Goal: Communication & Community: Share content

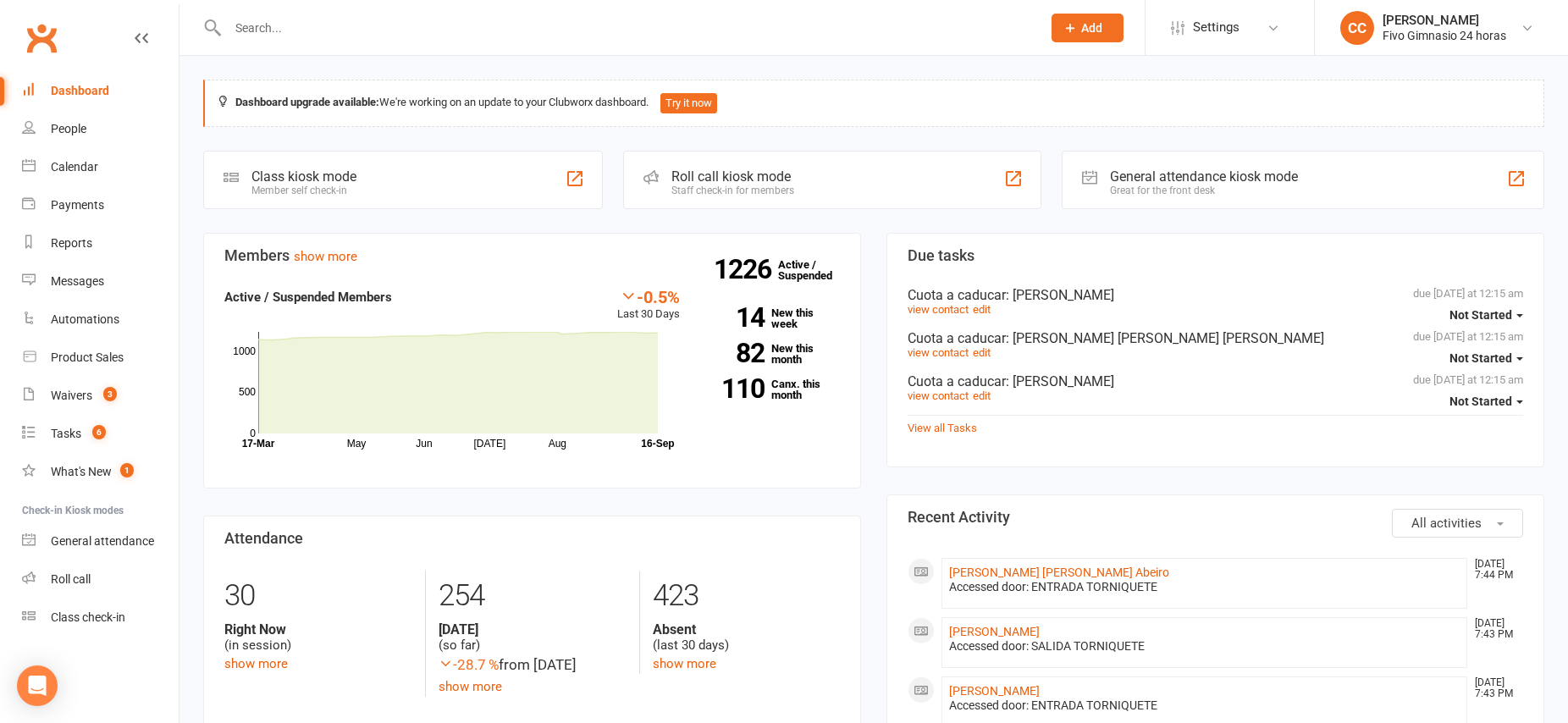
click at [279, 35] on input "text" at bounding box center [626, 28] width 807 height 24
click at [98, 130] on link "People" at bounding box center [101, 129] width 157 height 38
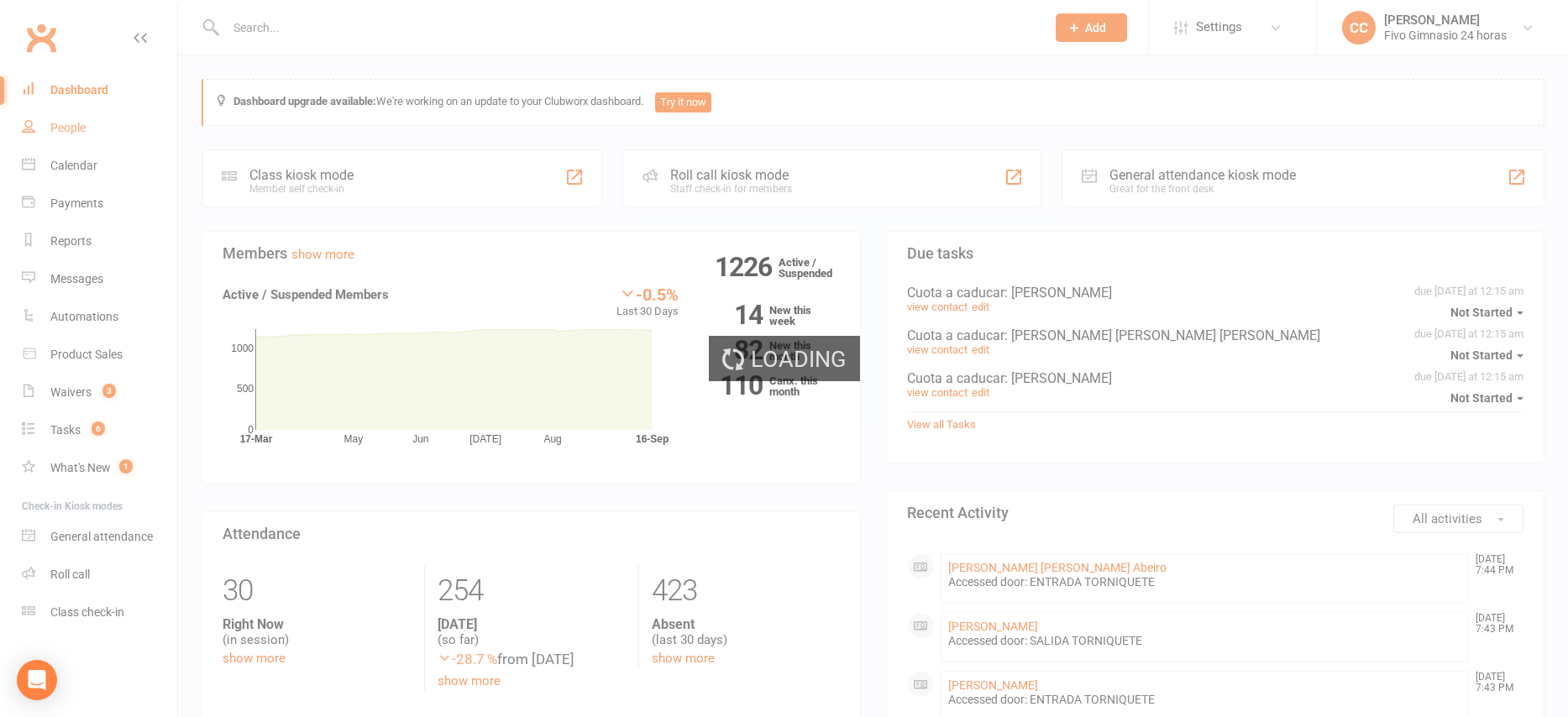
select select "100"
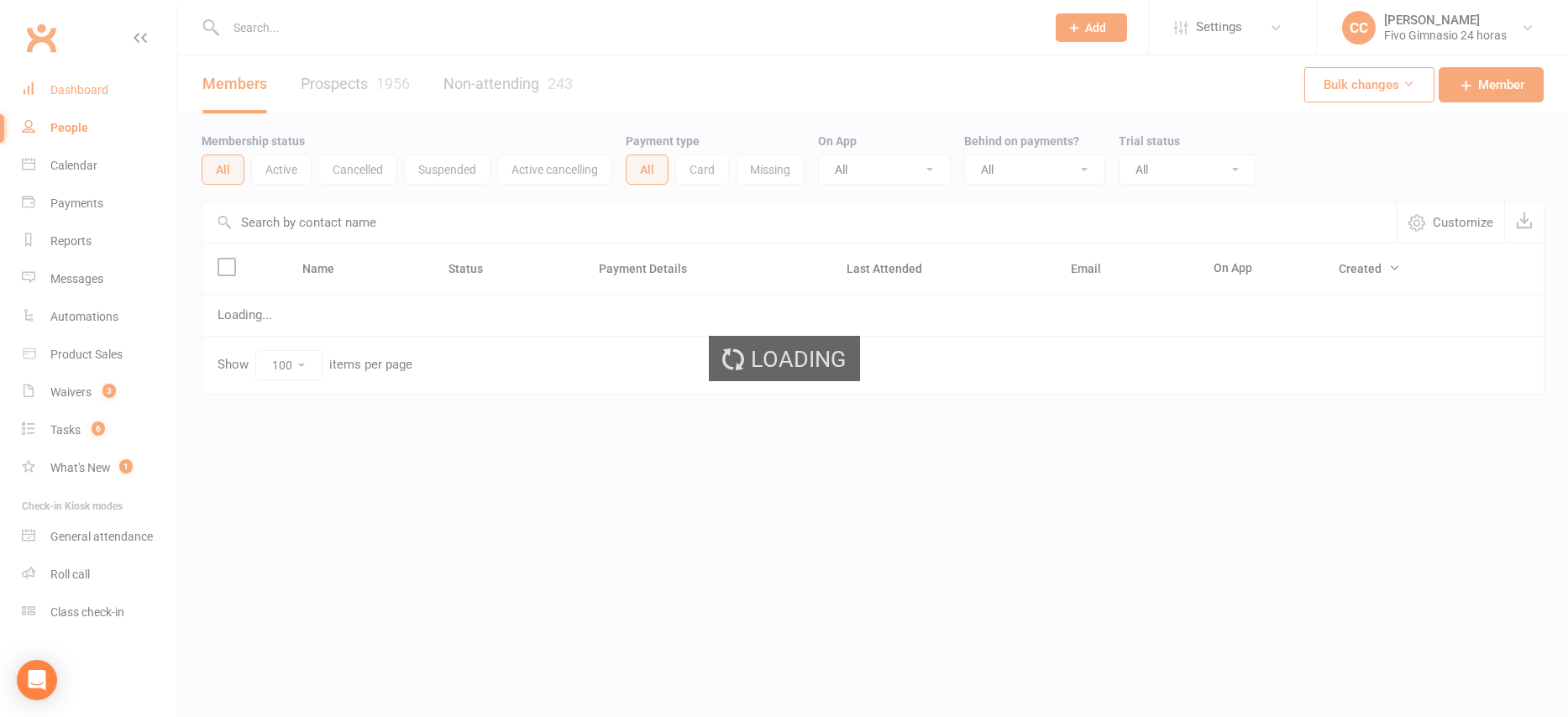
click at [86, 95] on div "Dashboard" at bounding box center [79, 90] width 58 height 14
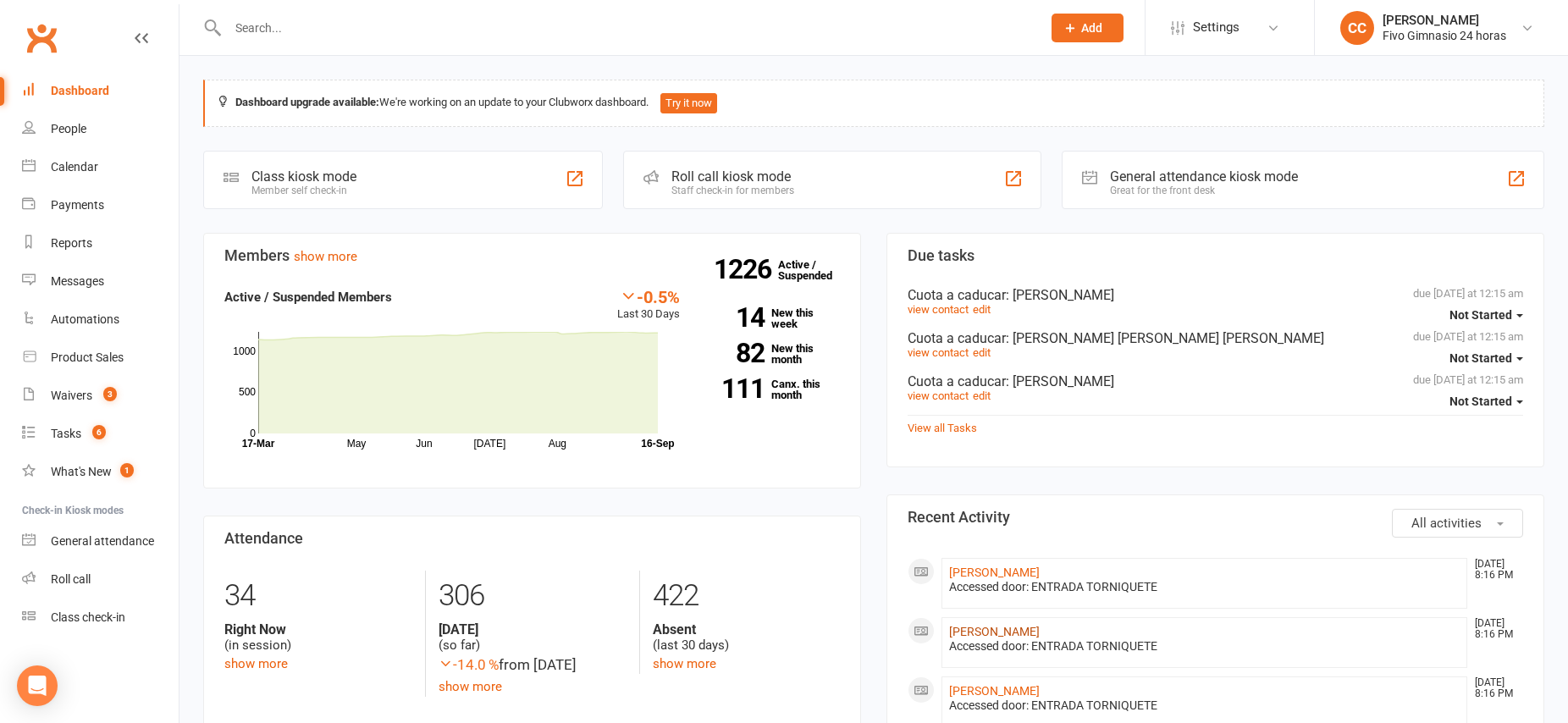
click at [1040, 634] on link "[PERSON_NAME]" at bounding box center [995, 632] width 90 height 14
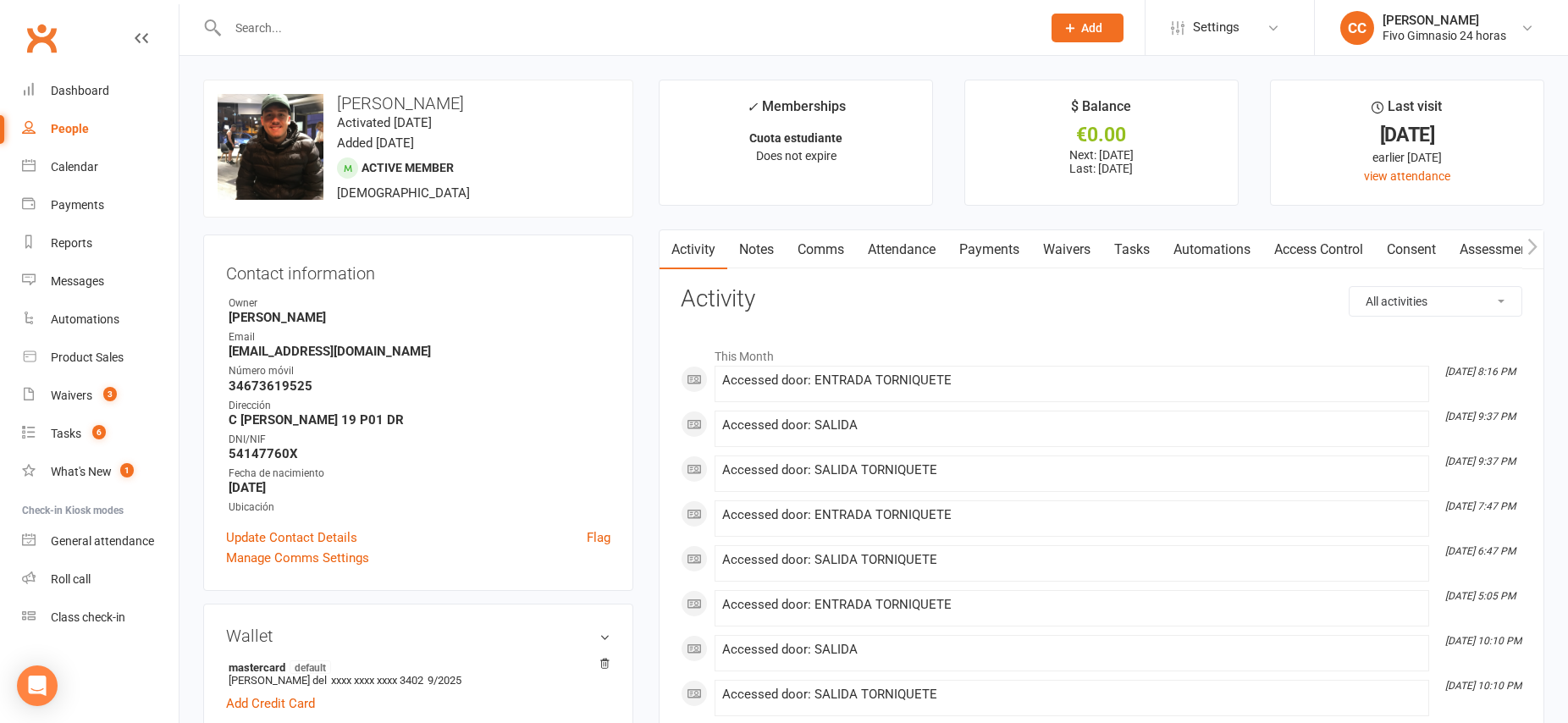
click at [1322, 245] on link "Access Control" at bounding box center [1318, 250] width 112 height 39
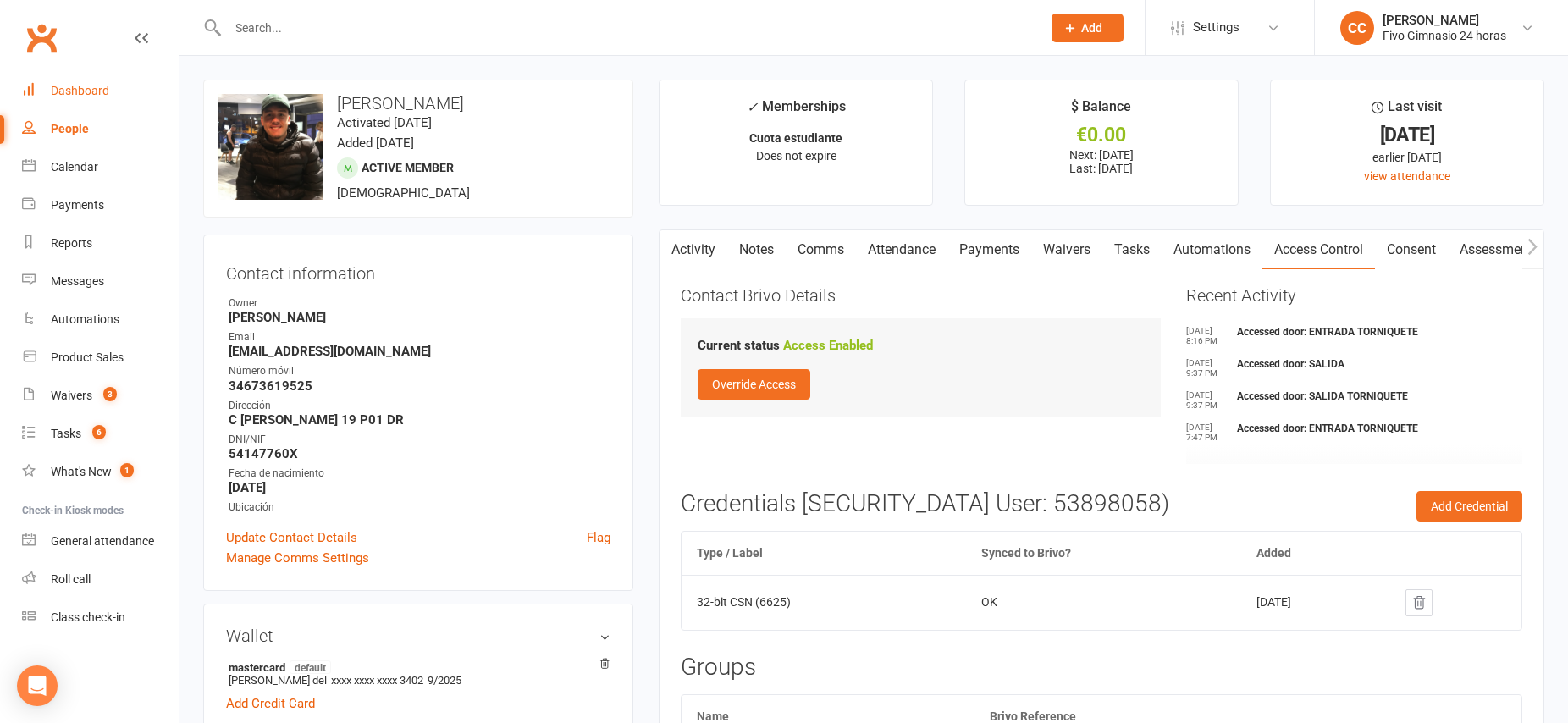
click at [79, 86] on div "Dashboard" at bounding box center [80, 90] width 59 height 14
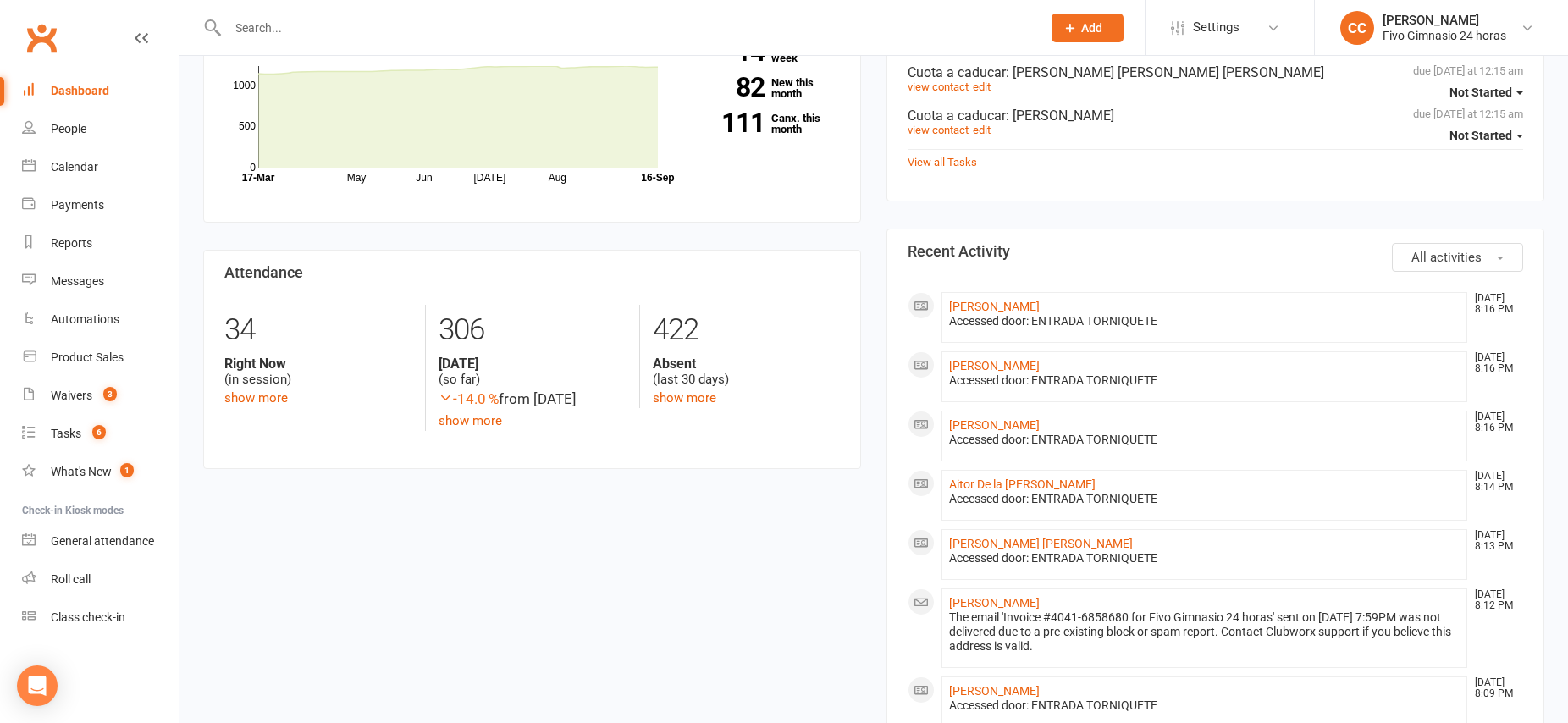
scroll to position [270, 0]
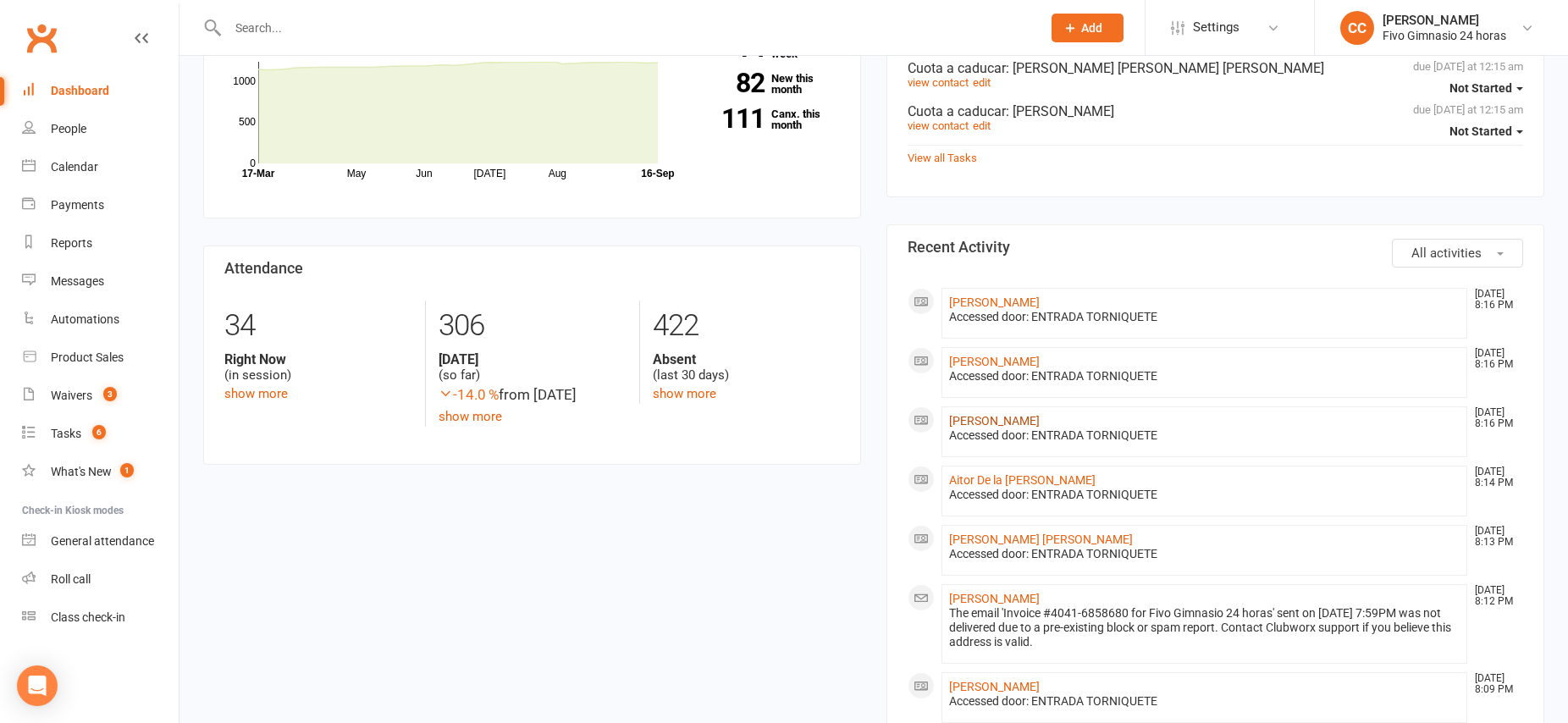
click at [966, 422] on link "[PERSON_NAME]" at bounding box center [995, 421] width 90 height 14
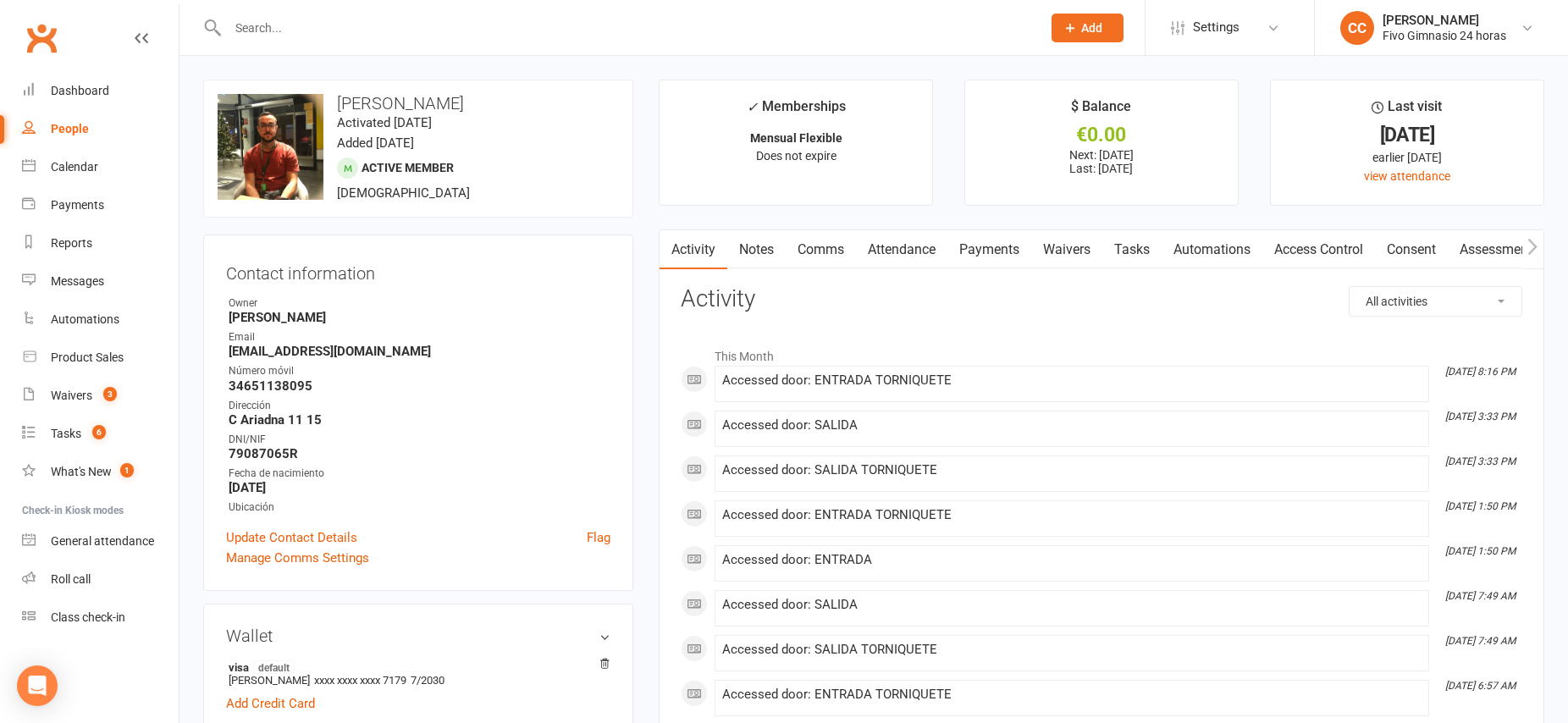
click at [1348, 244] on link "Access Control" at bounding box center [1318, 250] width 112 height 39
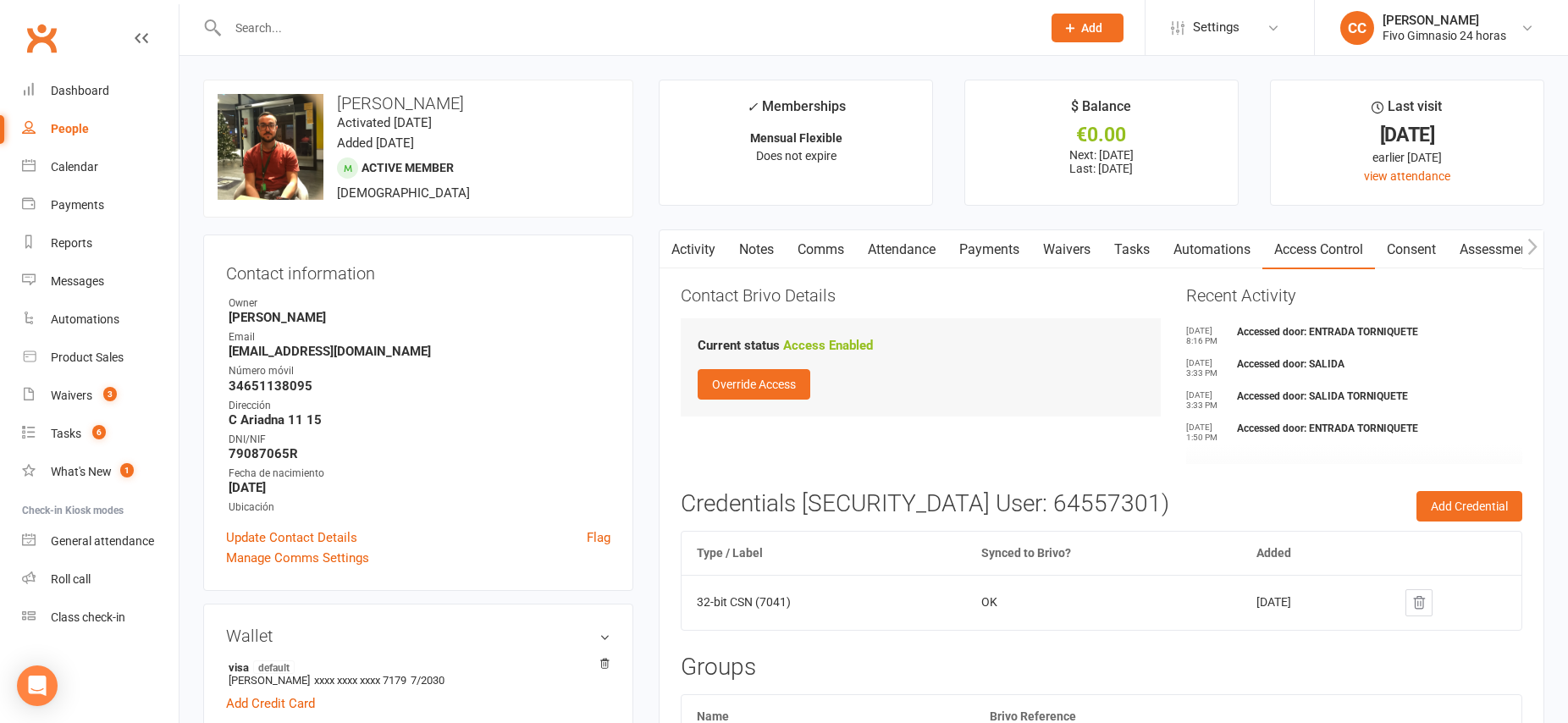
drag, startPoint x: 1565, startPoint y: 229, endPoint x: 1565, endPoint y: 239, distance: 10.0
click at [821, 244] on link "Comms" at bounding box center [821, 250] width 71 height 39
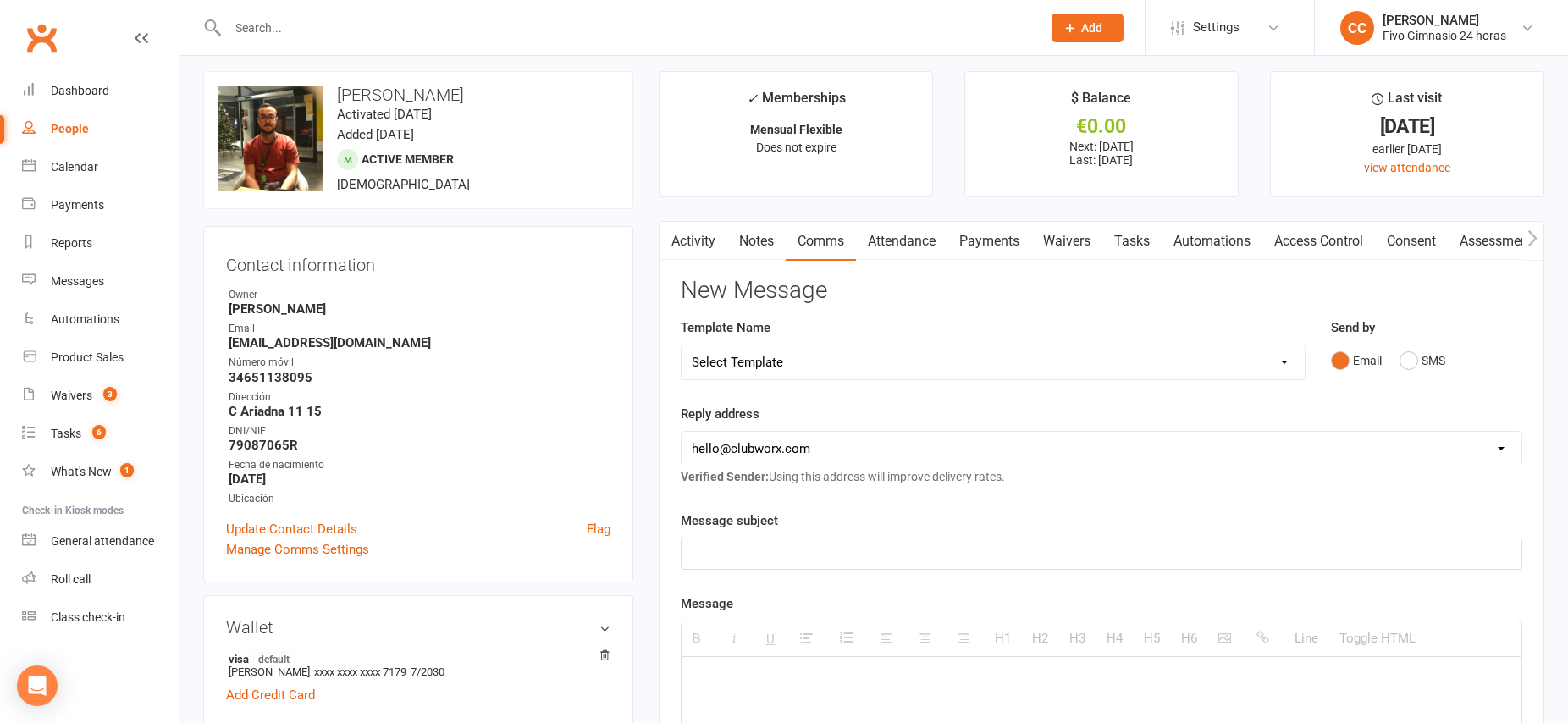
scroll to position [24, 0]
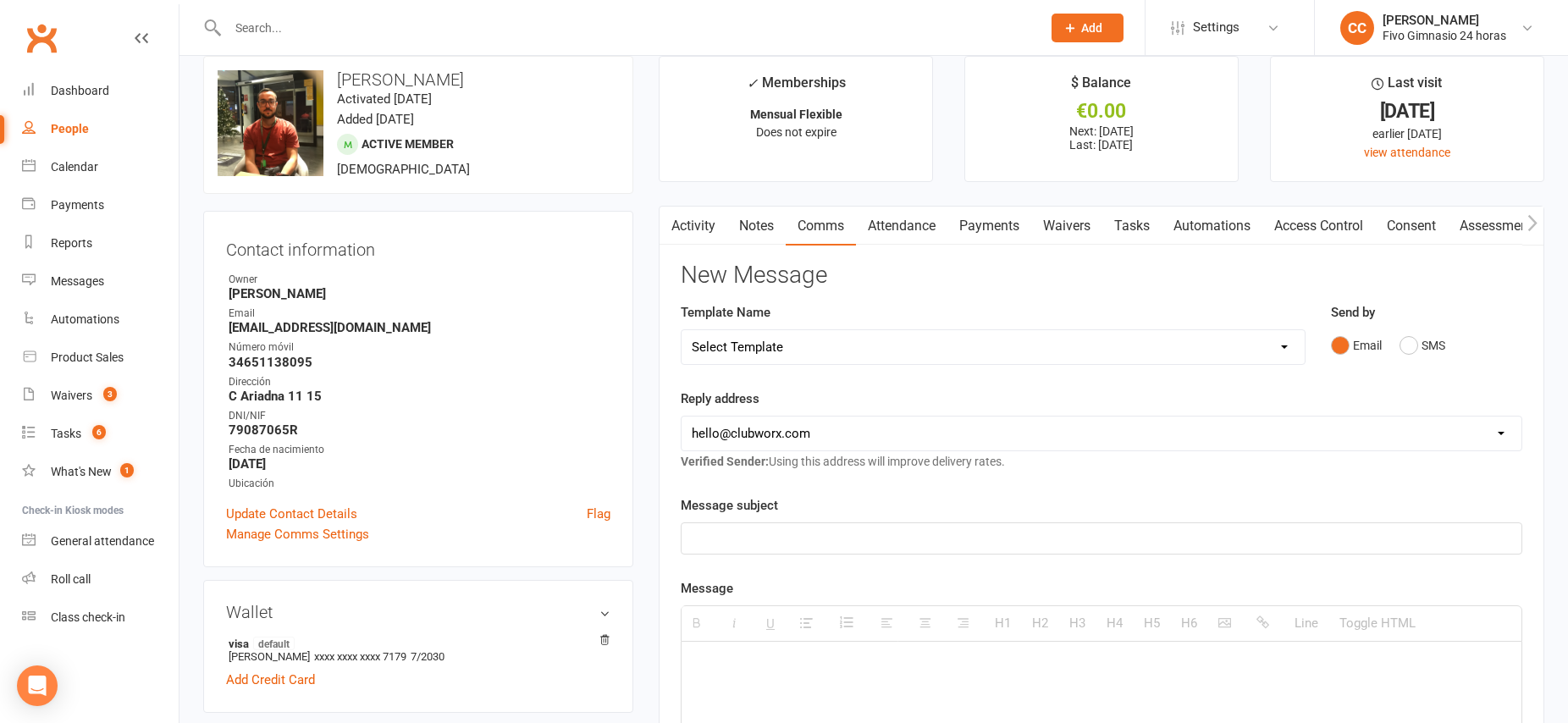
click at [1256, 353] on select "Select Template [Email] Información fase 3 [Email] Aviso primero de incumplimie…" at bounding box center [993, 347] width 623 height 34
select select "37"
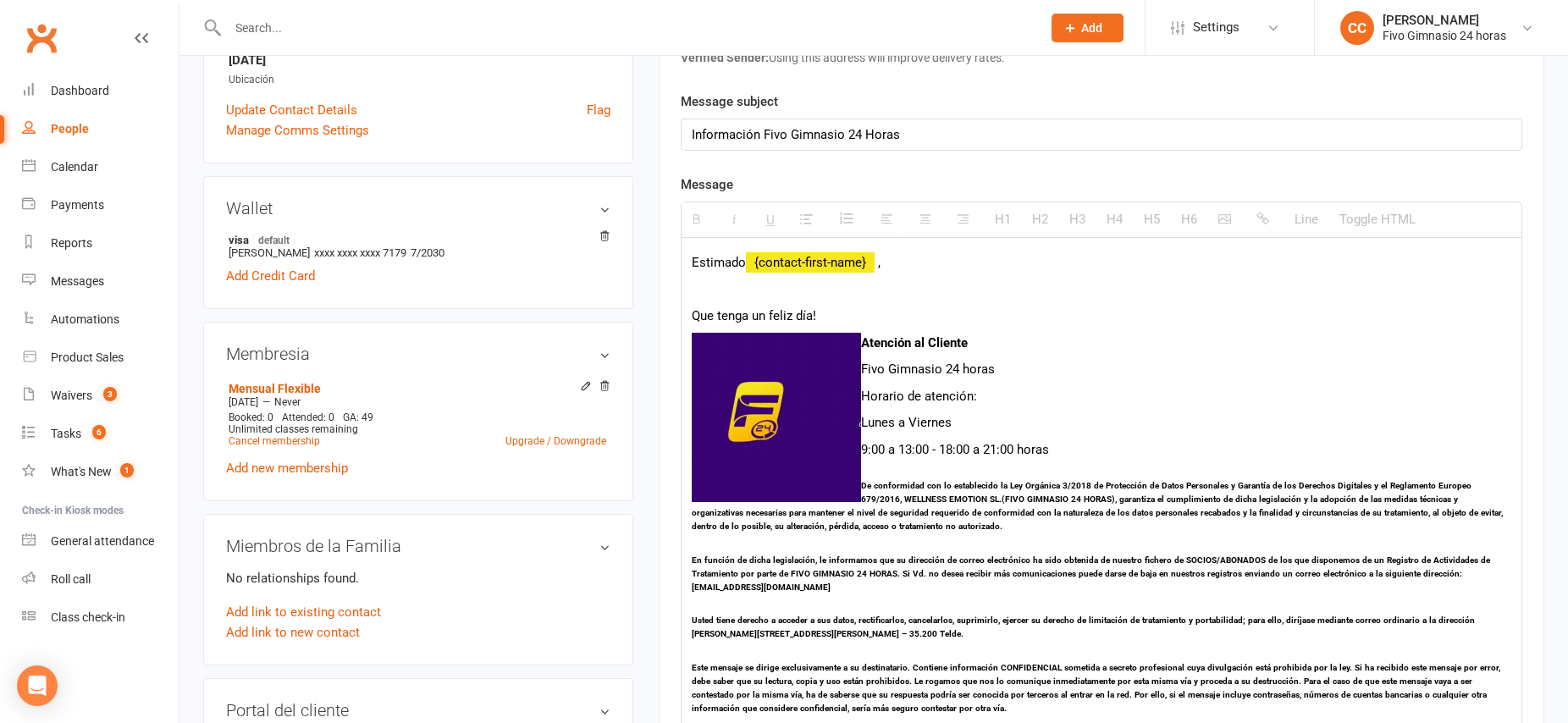
scroll to position [423, 0]
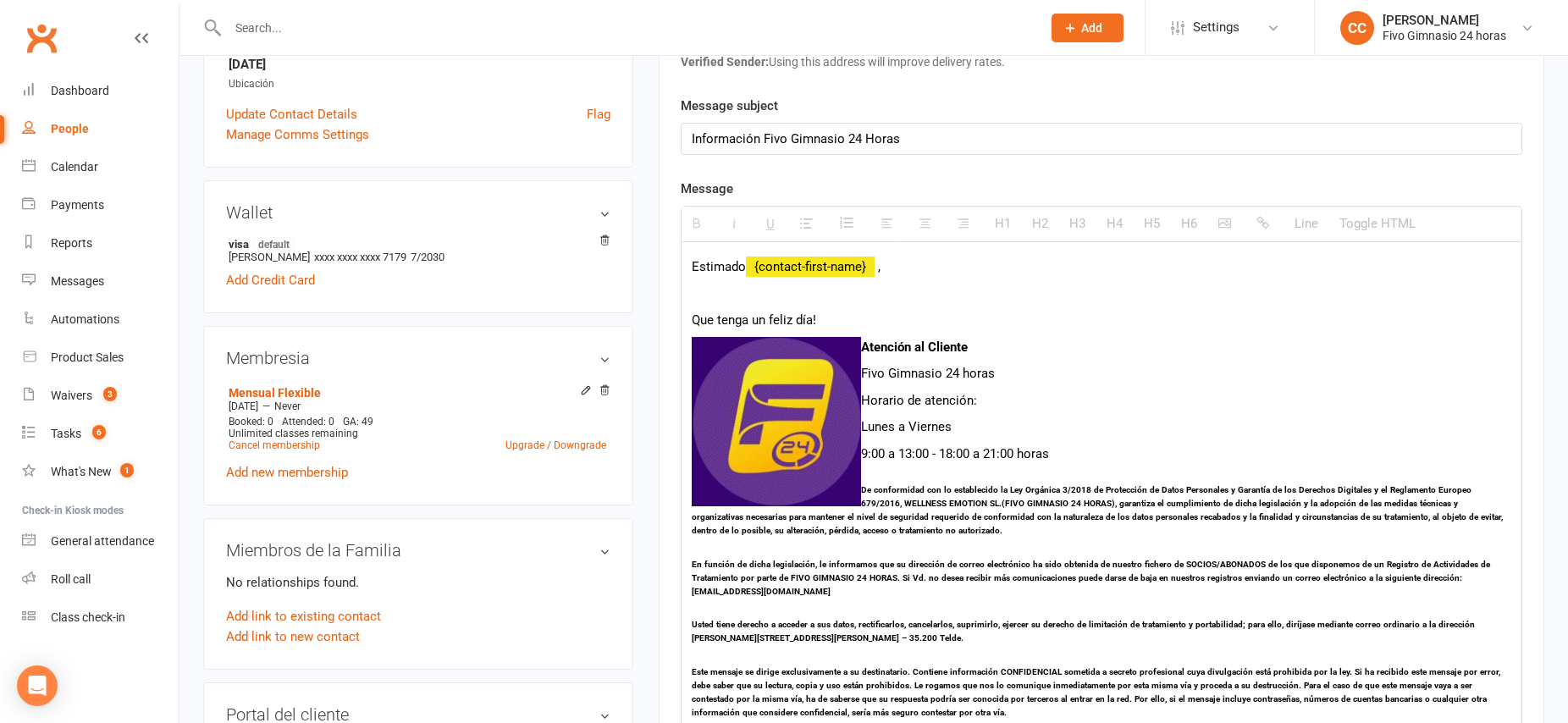
click at [809, 265] on p "Estimado {contact-first-name} ," at bounding box center [1101, 267] width 819 height 20
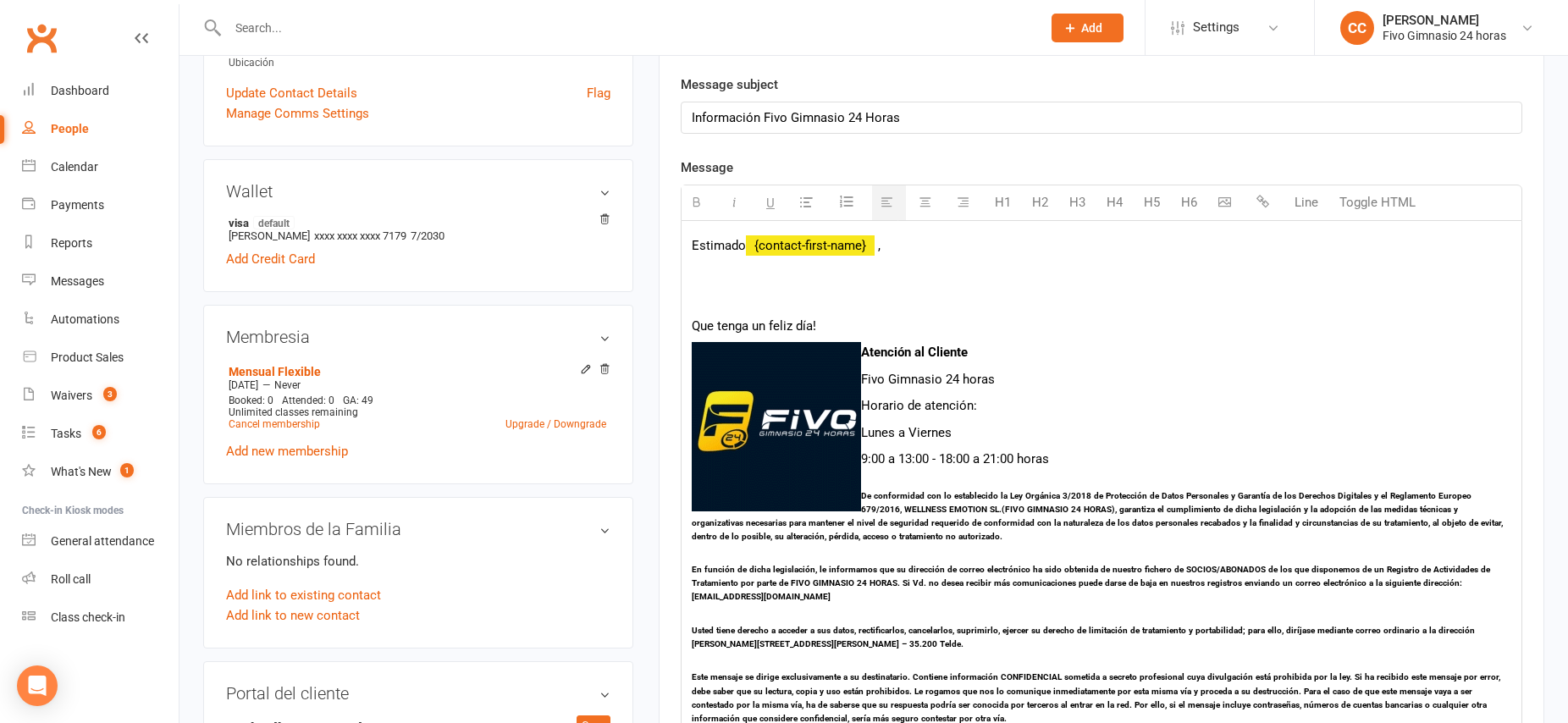
scroll to position [404, 0]
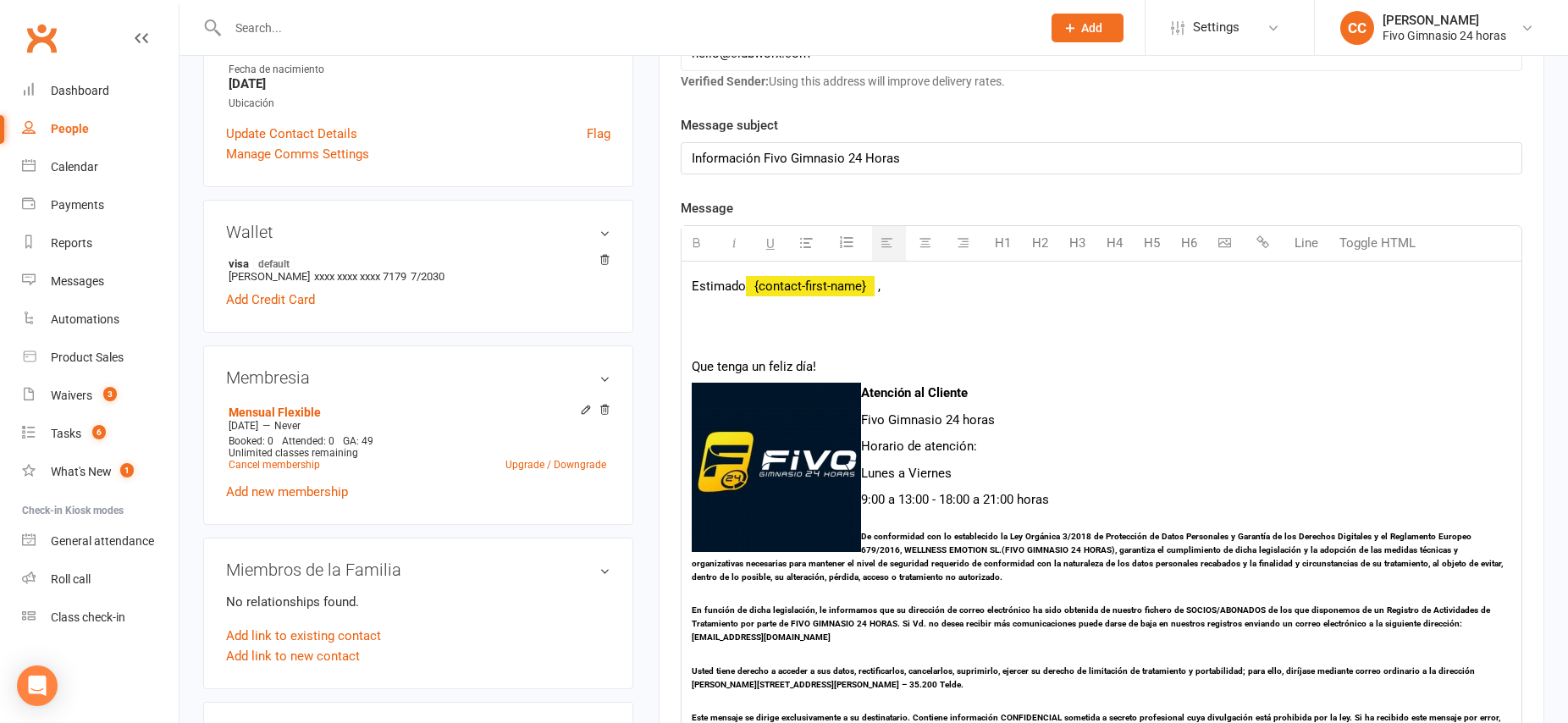
click at [706, 337] on p at bounding box center [1101, 340] width 819 height 20
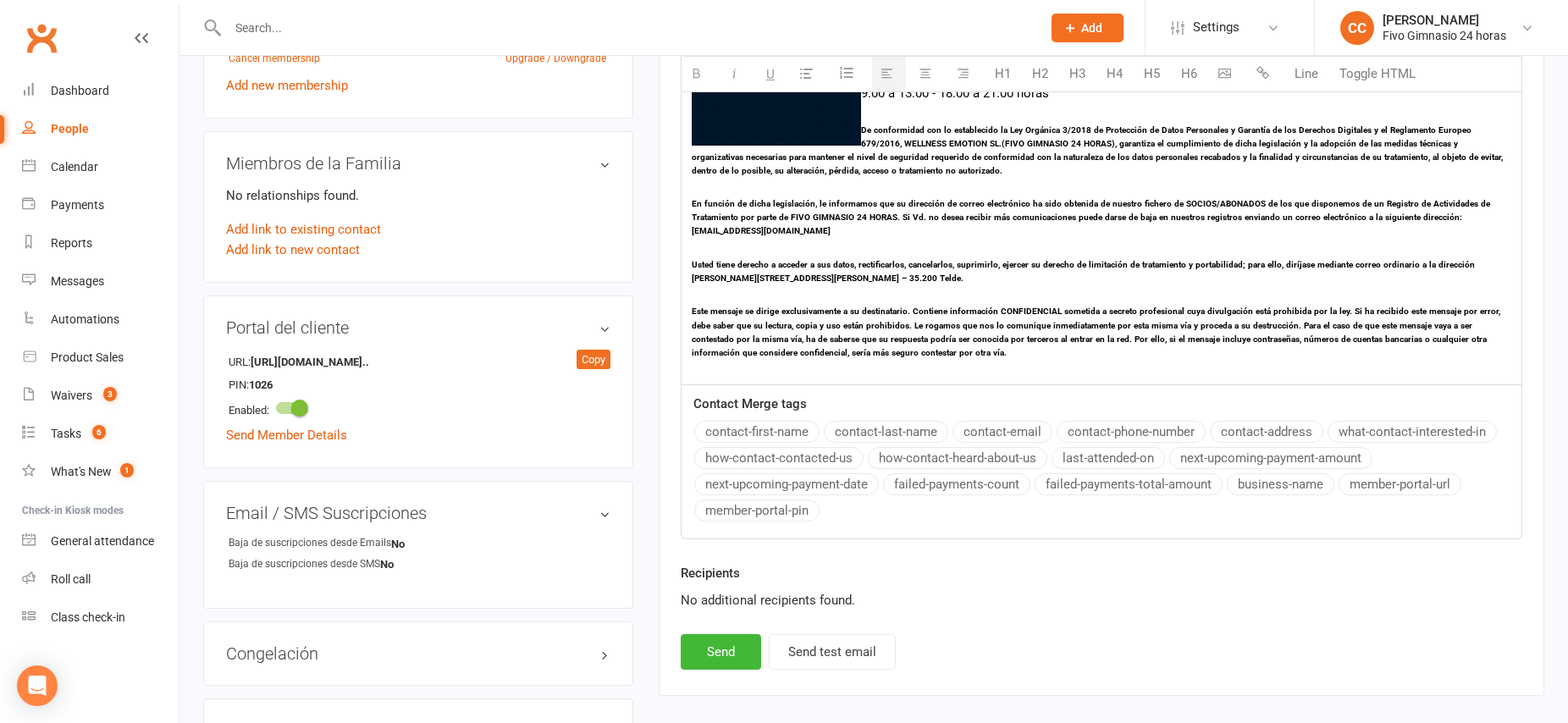
scroll to position [1124, 0]
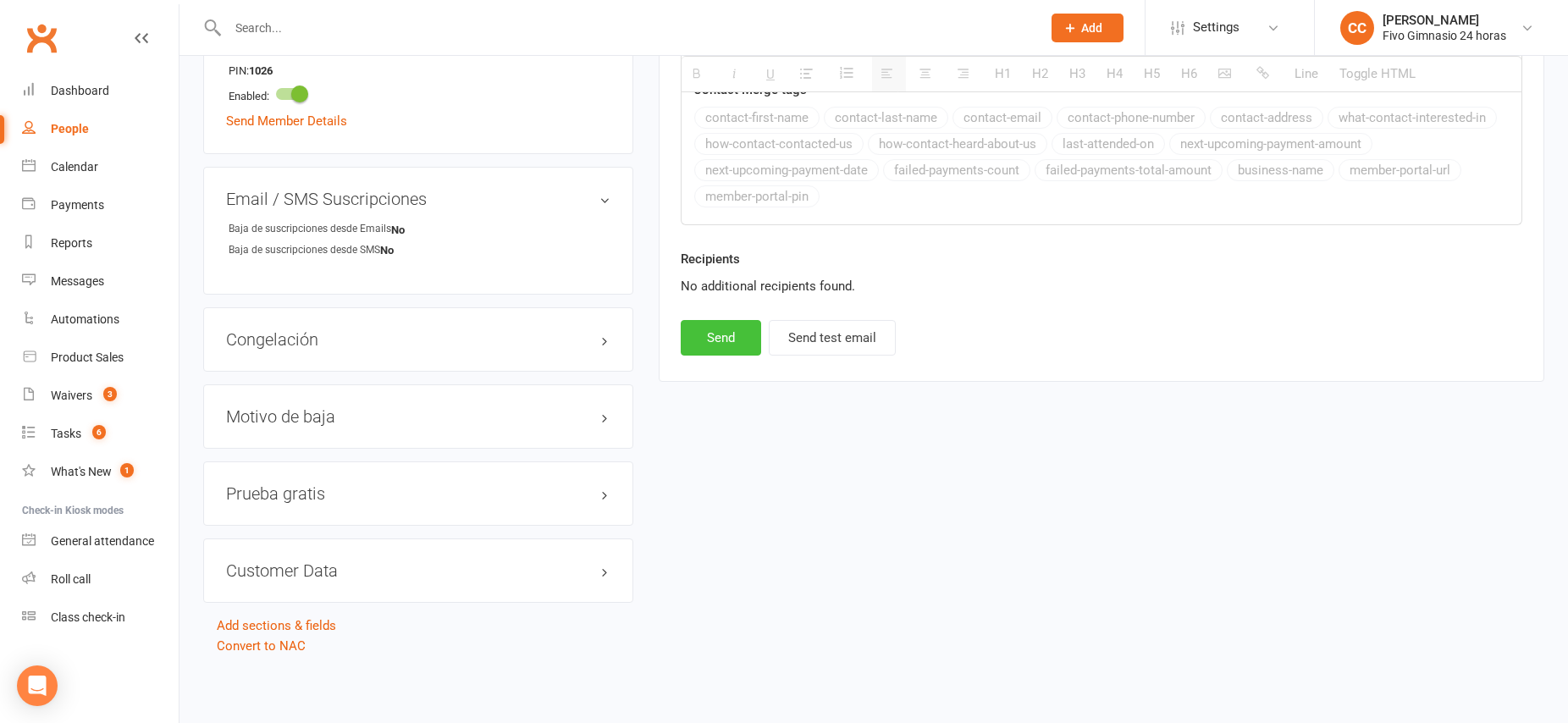
click at [714, 322] on button "Send" at bounding box center [721, 338] width 80 height 36
select select
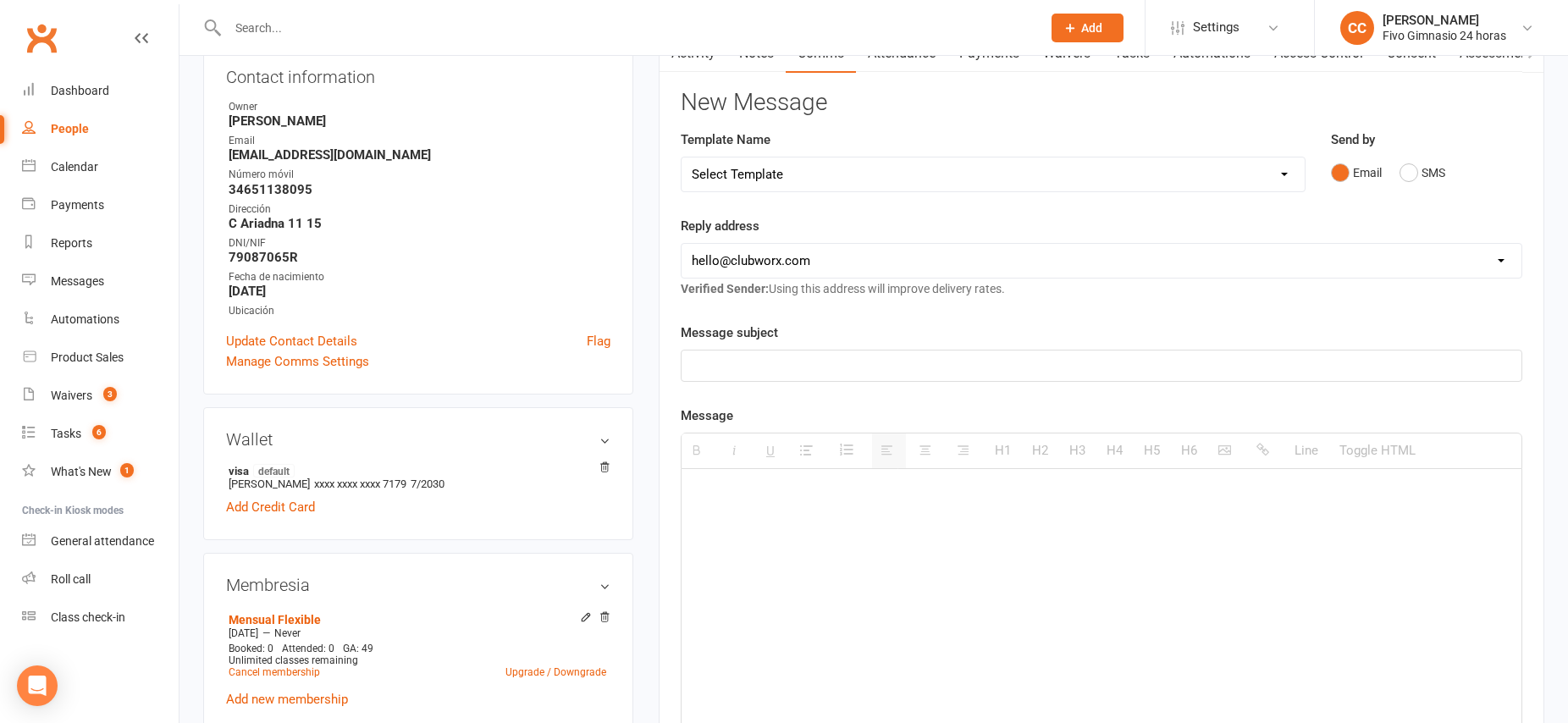
scroll to position [0, 0]
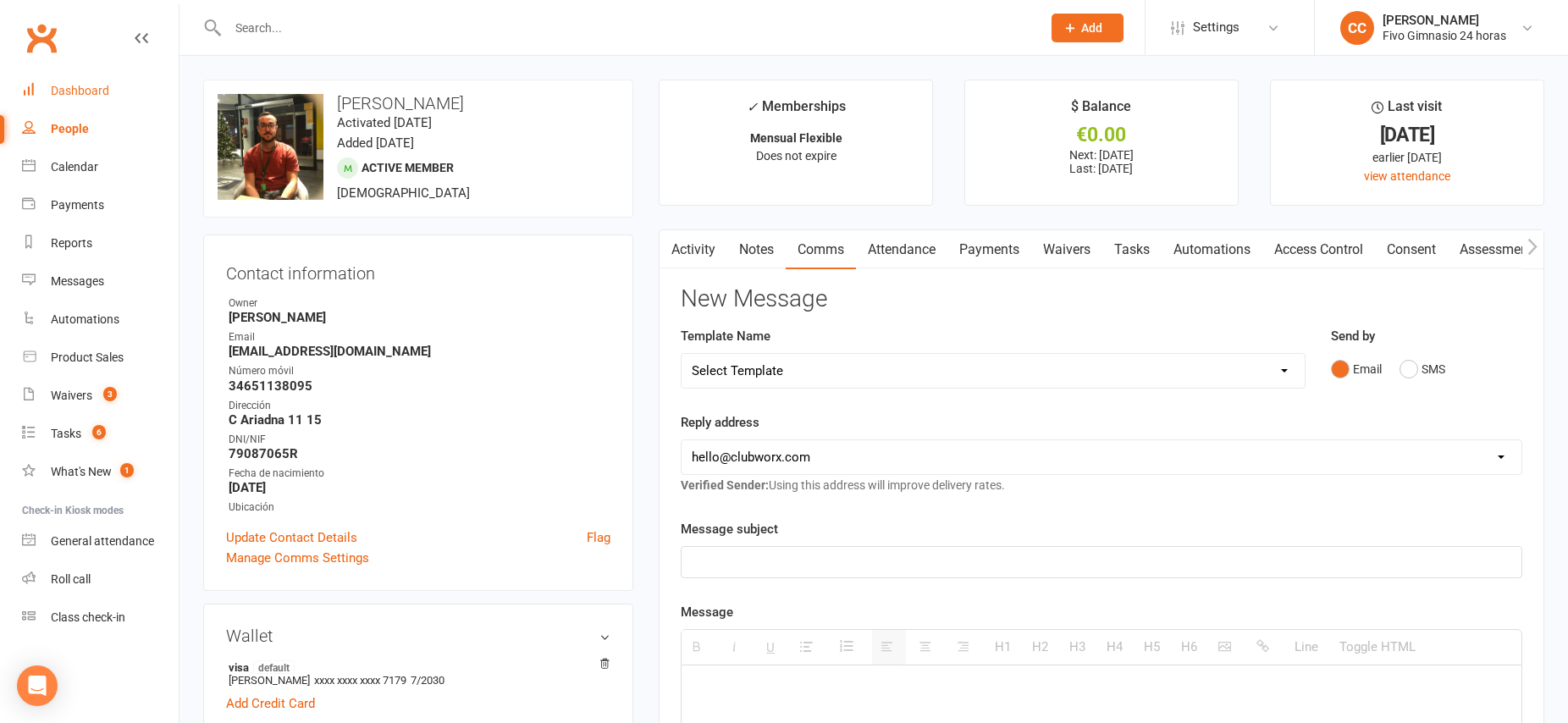
click at [90, 92] on div "Dashboard" at bounding box center [80, 90] width 59 height 14
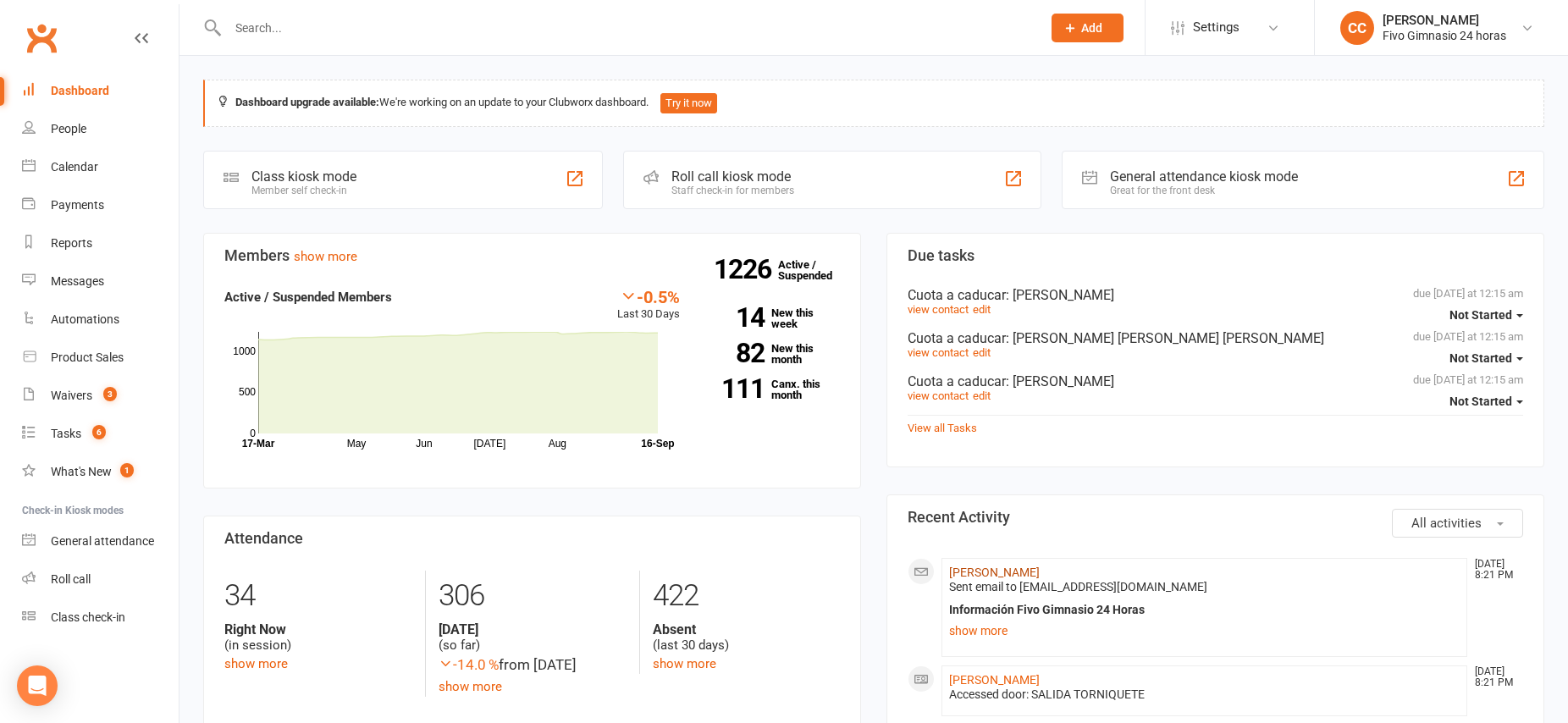
click at [1039, 571] on link "[PERSON_NAME]" at bounding box center [995, 572] width 90 height 14
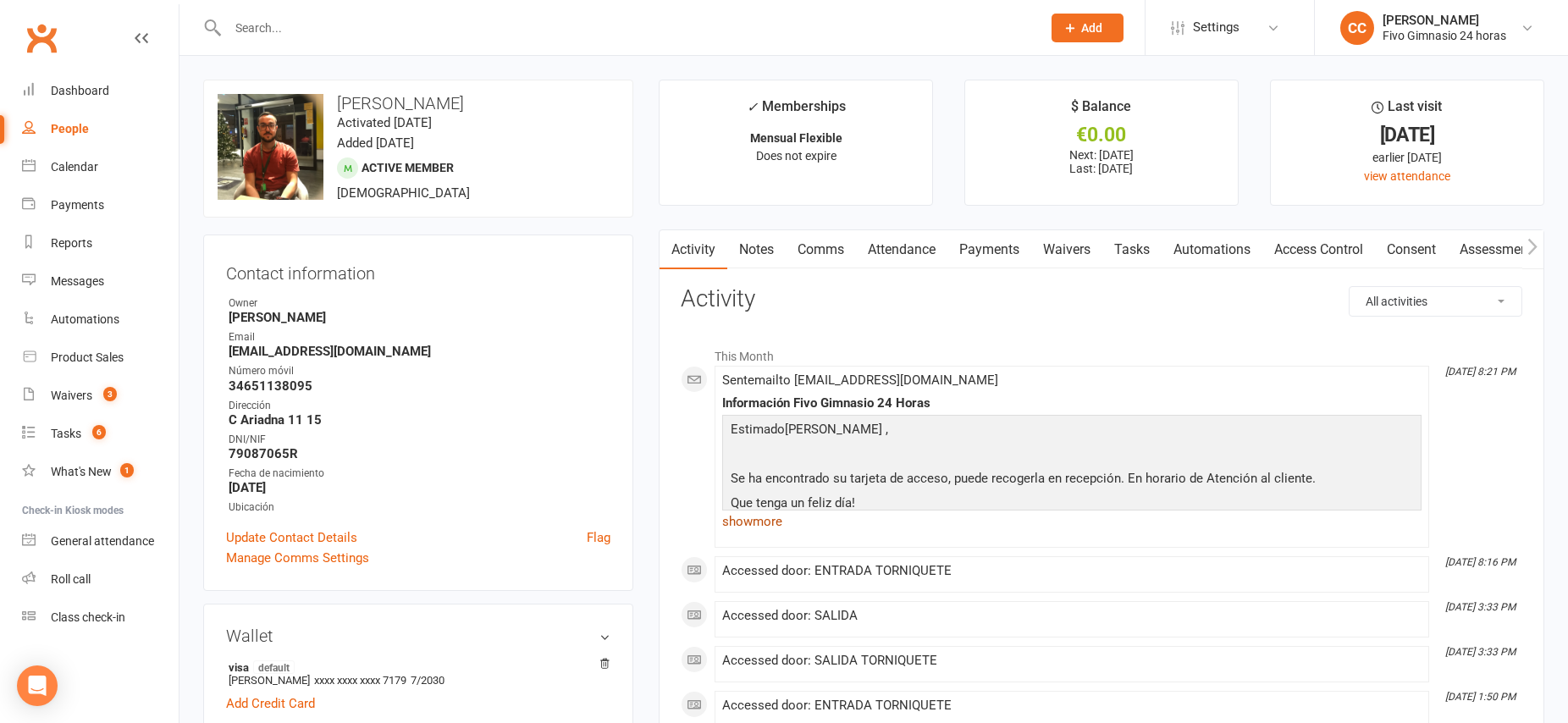
click at [767, 522] on link "show more" at bounding box center [1071, 522] width 699 height 24
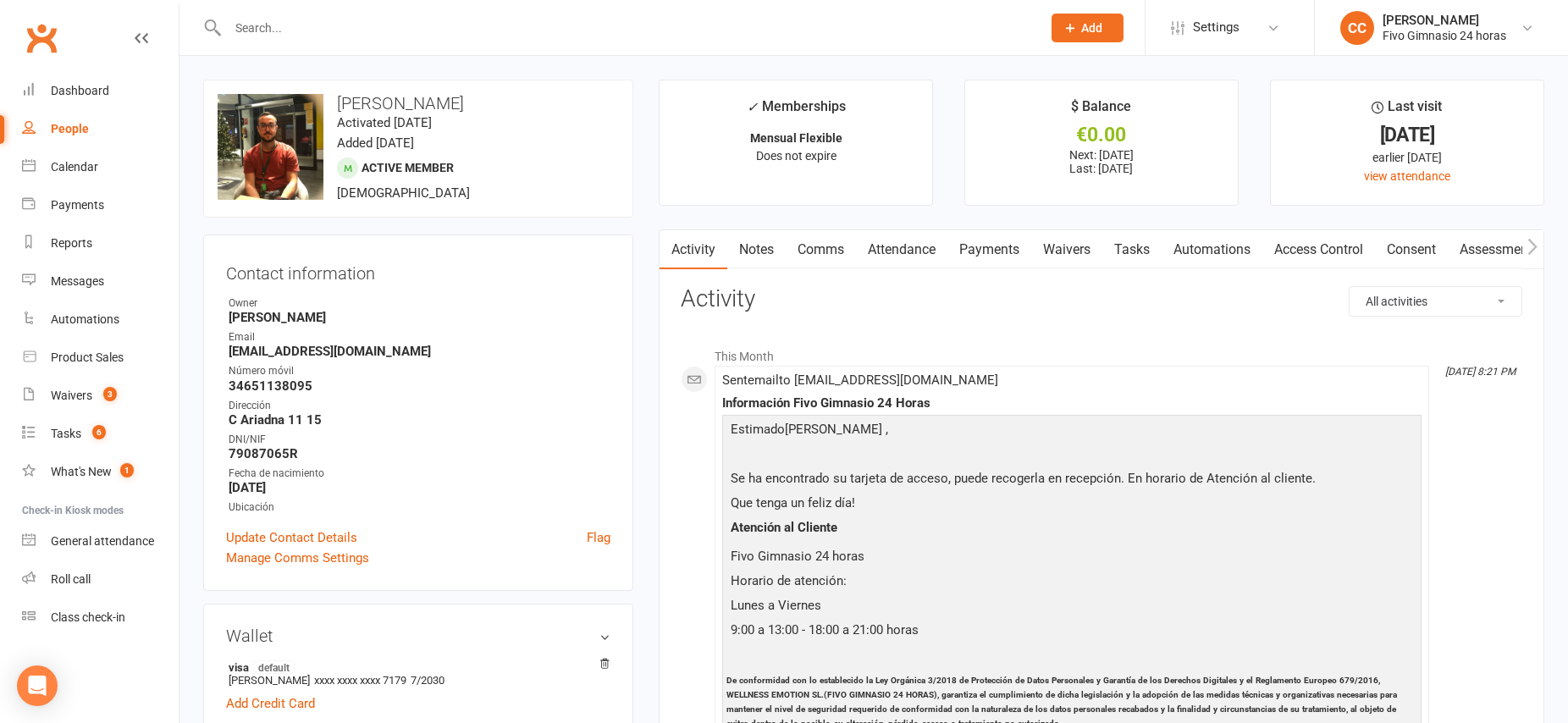
click at [1326, 250] on link "Access Control" at bounding box center [1318, 250] width 112 height 39
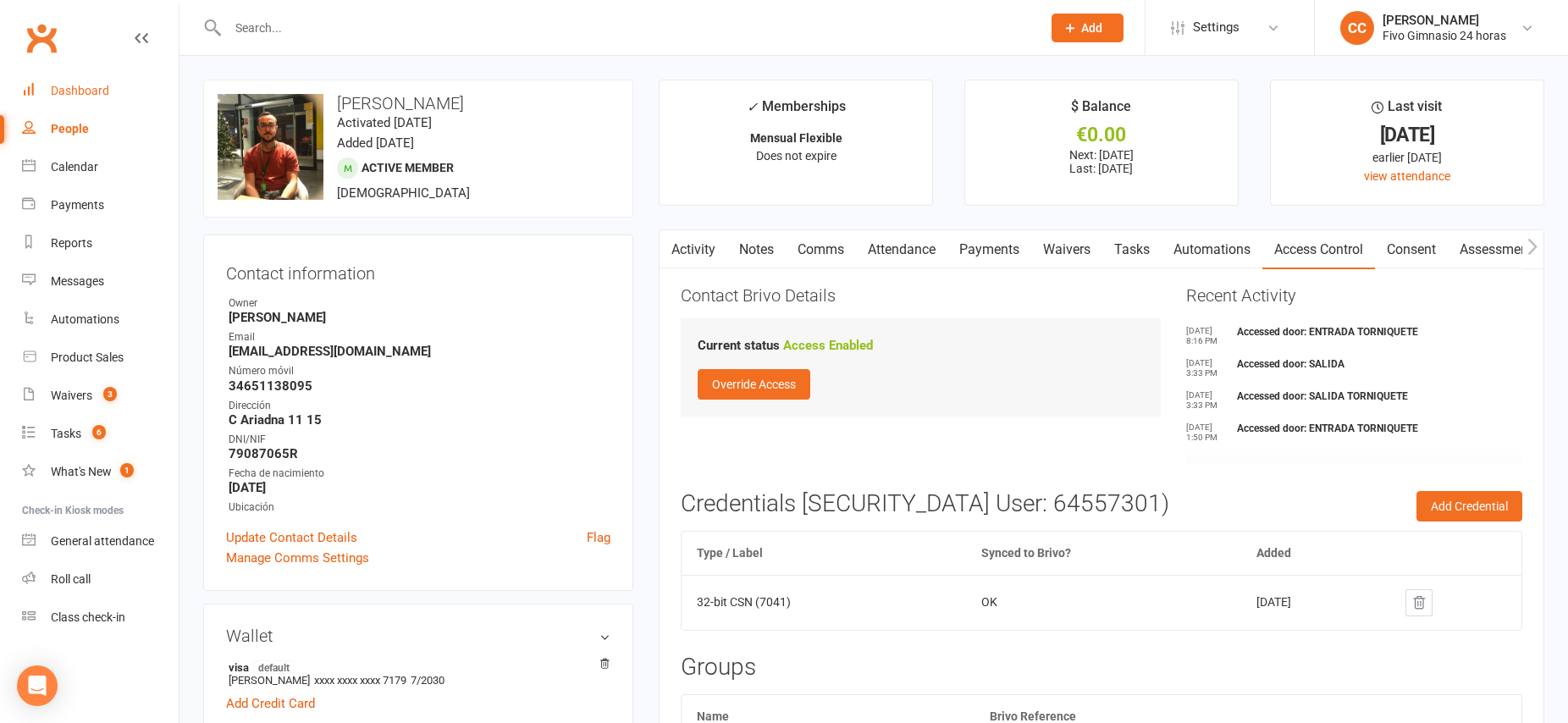
click at [68, 95] on div "Dashboard" at bounding box center [80, 90] width 59 height 14
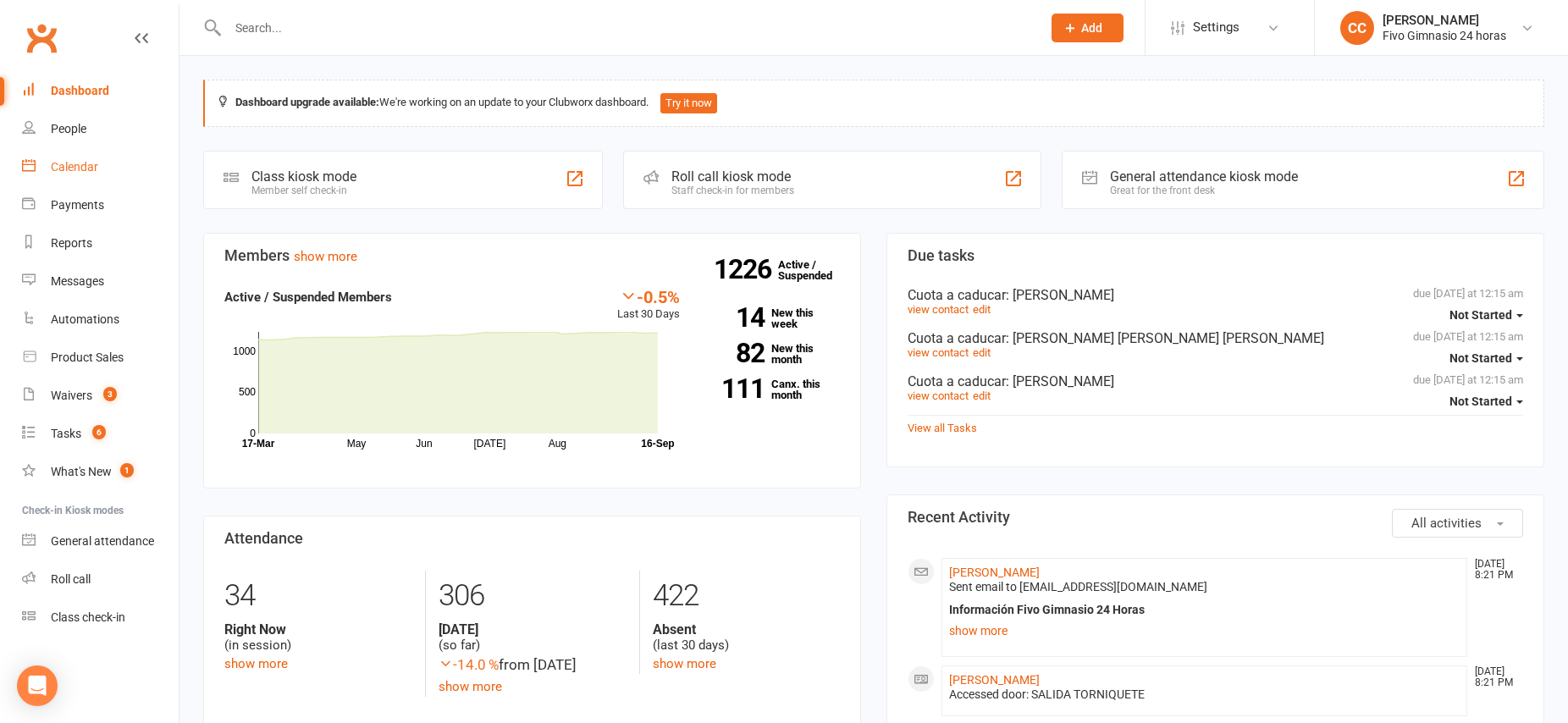
click at [74, 176] on link "Calendar" at bounding box center [101, 167] width 157 height 38
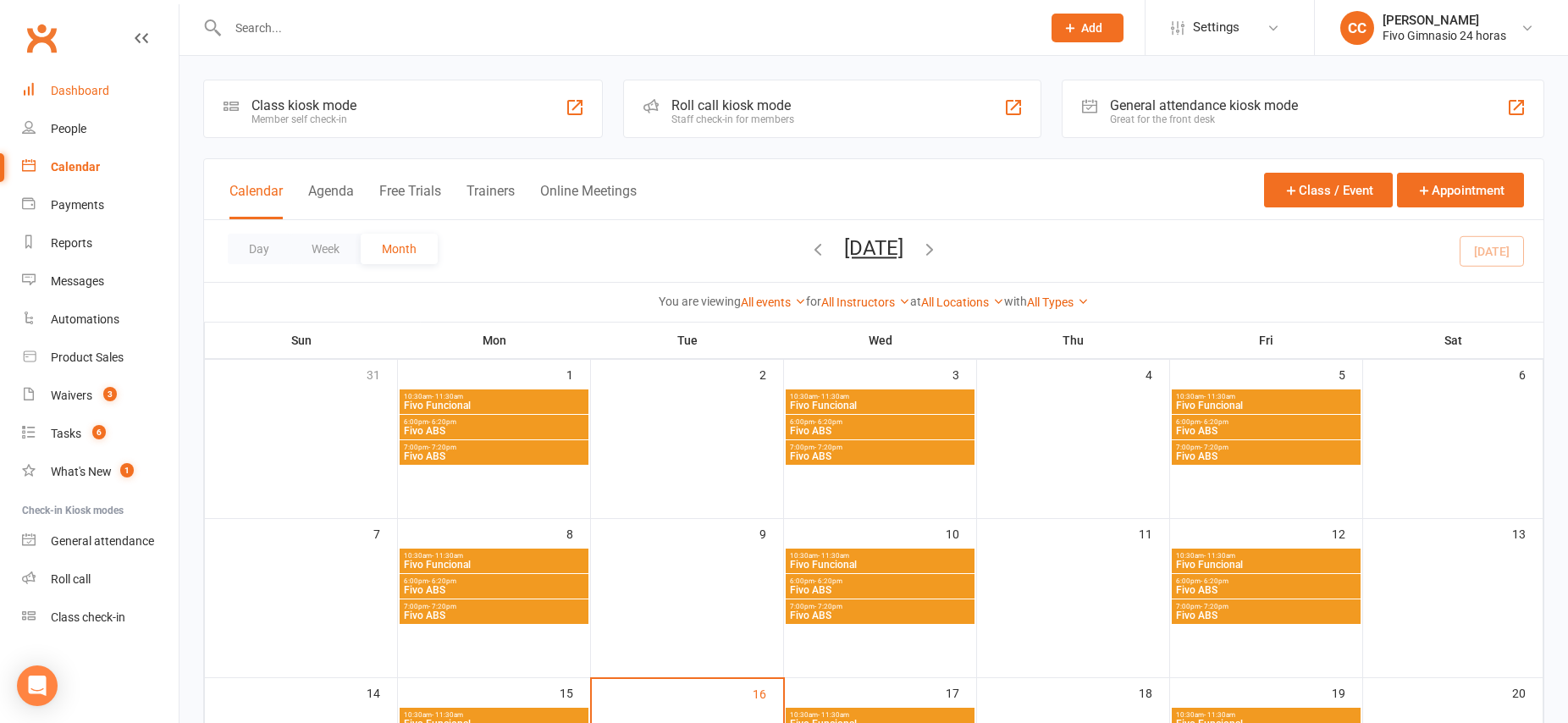
click at [82, 95] on div "Dashboard" at bounding box center [80, 90] width 59 height 14
